Goal: Use online tool/utility

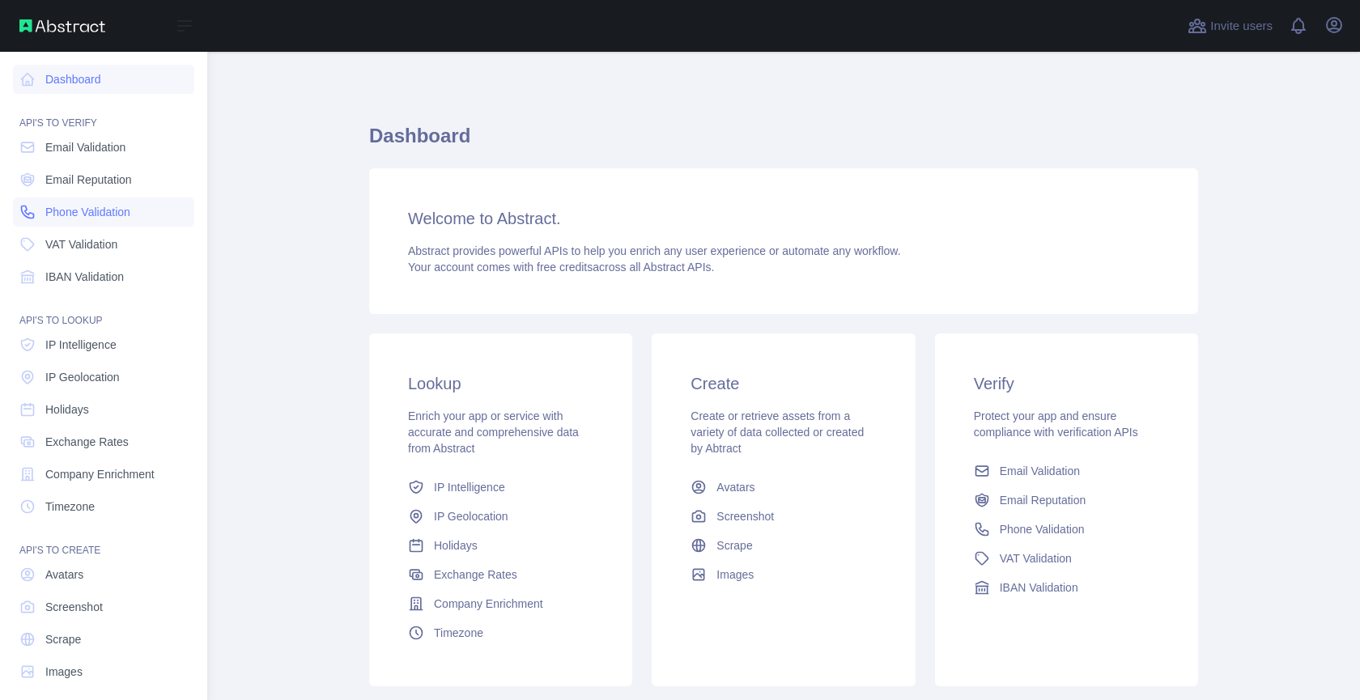
click at [79, 215] on span "Phone Validation" at bounding box center [87, 212] width 85 height 16
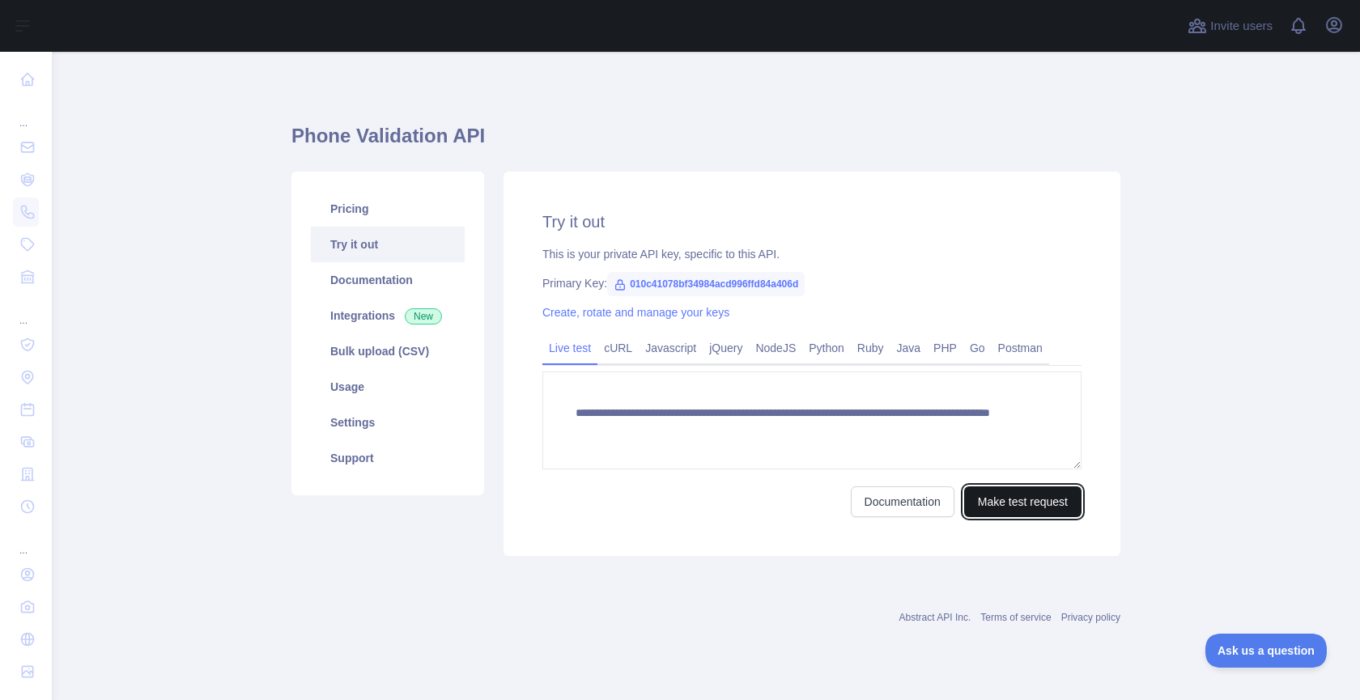
click at [989, 490] on button "Make test request" at bounding box center [1022, 501] width 117 height 31
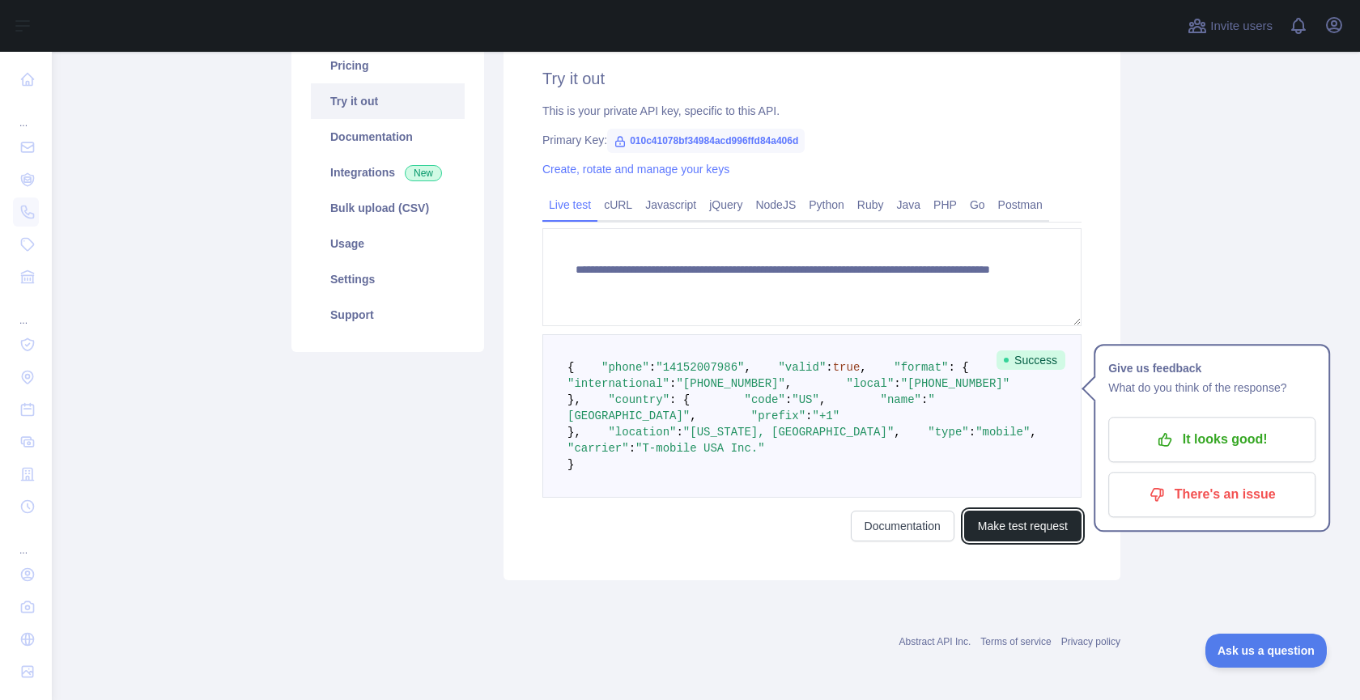
scroll to position [287, 0]
click at [698, 393] on span ""[GEOGRAPHIC_DATA]"" at bounding box center [750, 407] width 367 height 29
drag, startPoint x: 696, startPoint y: 418, endPoint x: 796, endPoint y: 415, distance: 100.4
click at [797, 426] on span ""[US_STATE], [GEOGRAPHIC_DATA]"" at bounding box center [788, 432] width 210 height 13
